Goal: Contribute content

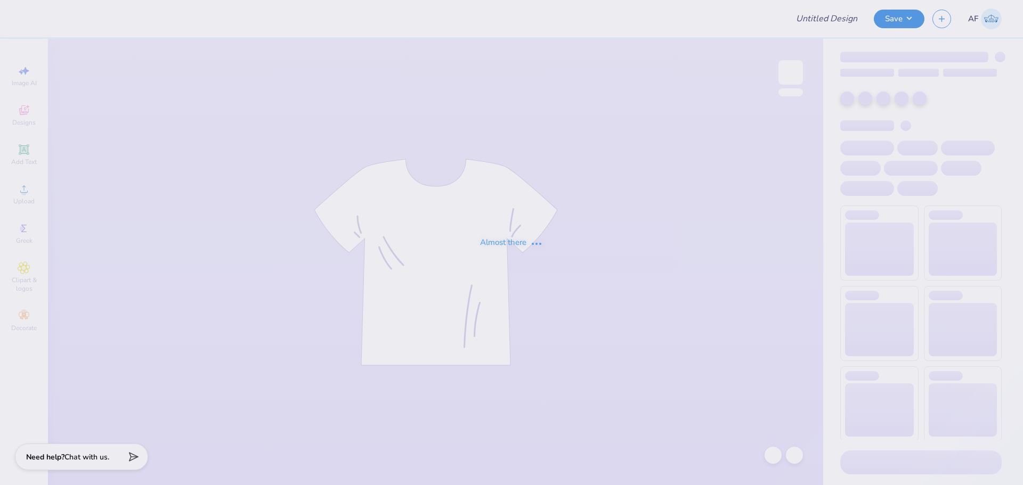
type input "Fuel Cycle Gift Boxes"
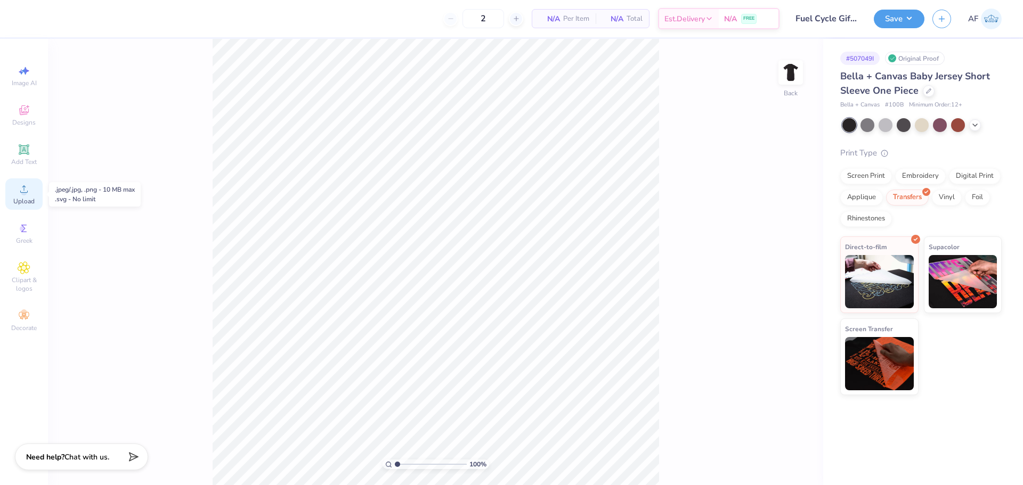
click at [20, 198] on span "Upload" at bounding box center [23, 201] width 21 height 9
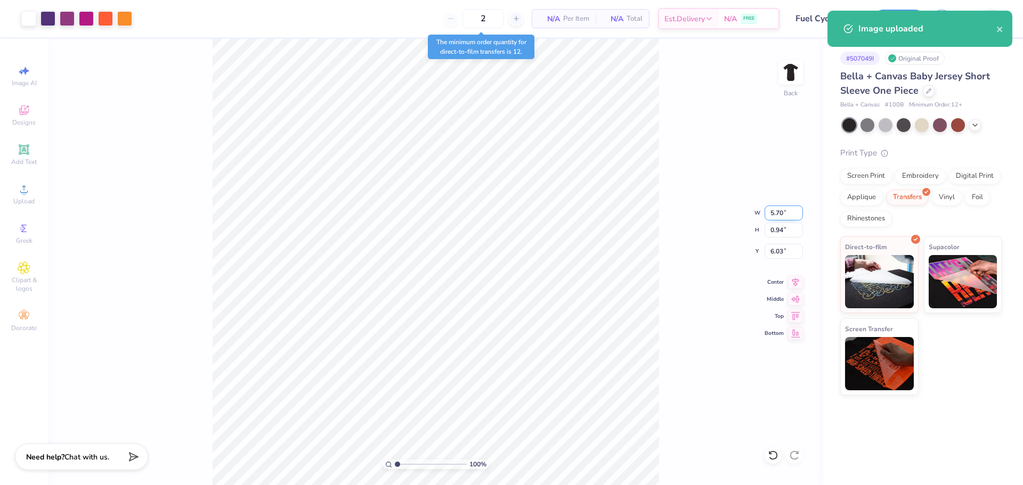
click at [775, 211] on input "5.70" at bounding box center [783, 213] width 38 height 15
type input "5.73"
type input "0.95"
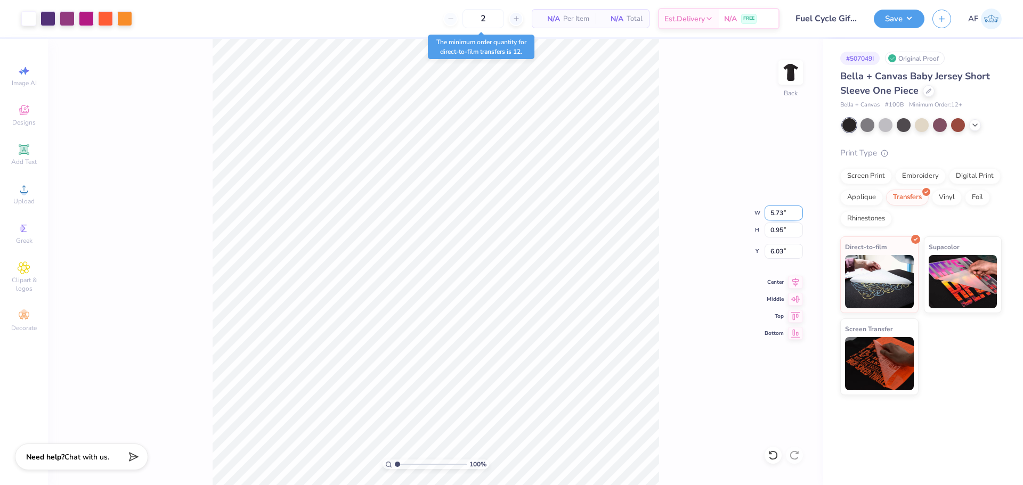
click at [784, 216] on input "5.73" at bounding box center [783, 213] width 38 height 15
type input "6"
